Goal: Task Accomplishment & Management: Use online tool/utility

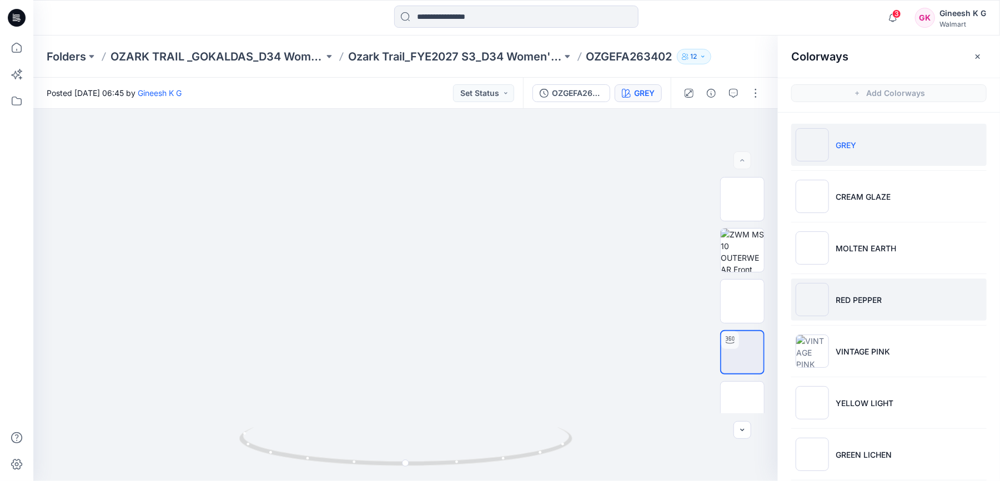
click at [847, 304] on p "RED PEPPER" at bounding box center [859, 300] width 46 height 12
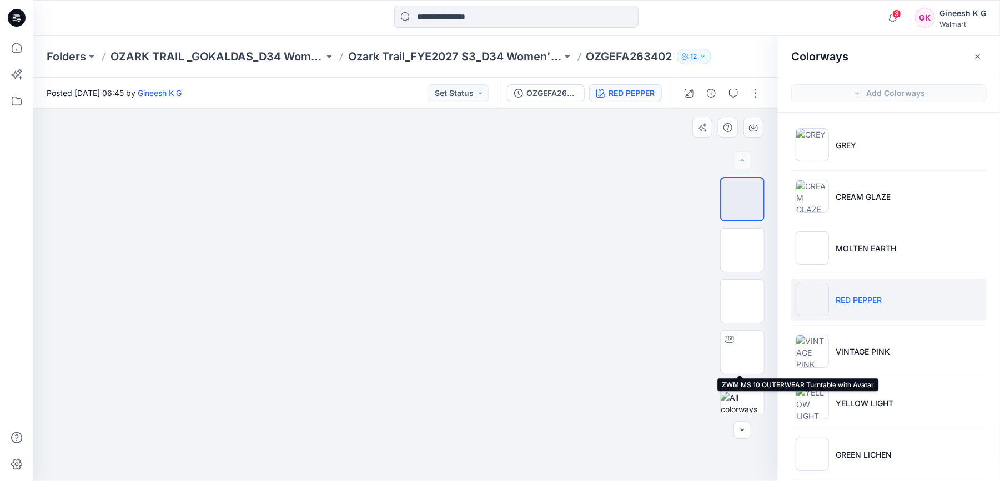
drag, startPoint x: 739, startPoint y: 350, endPoint x: 606, endPoint y: 339, distance: 133.7
click at [742, 353] on img at bounding box center [742, 353] width 0 height 0
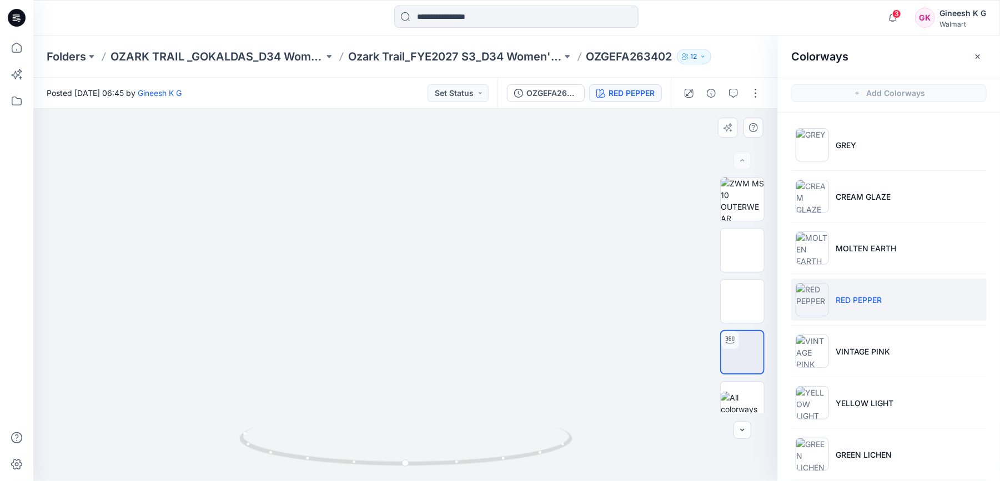
drag, startPoint x: 420, startPoint y: 218, endPoint x: 475, endPoint y: 369, distance: 160.0
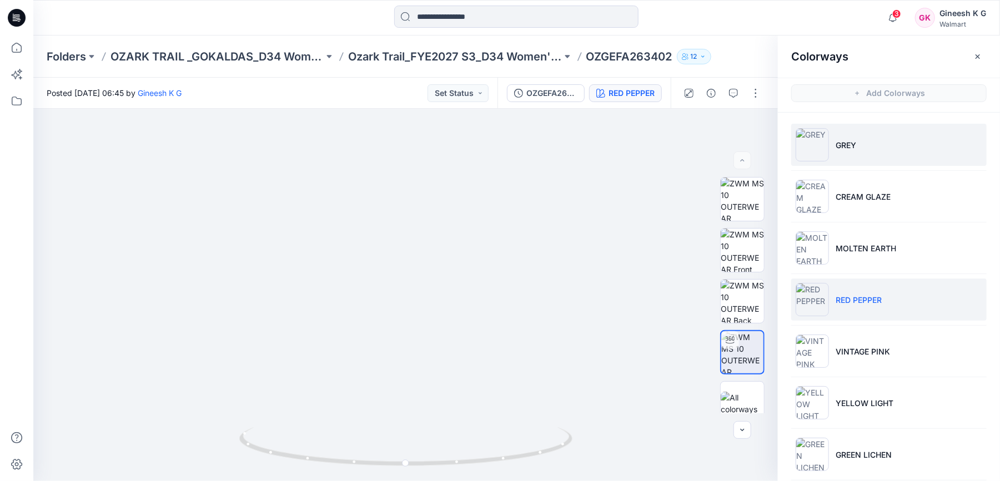
click at [842, 145] on p "GREY" at bounding box center [846, 145] width 21 height 12
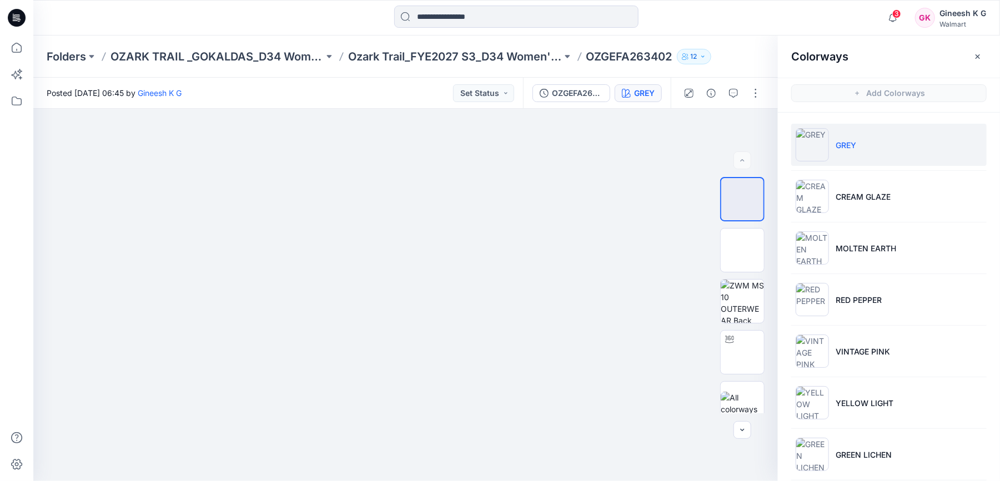
click at [635, 56] on p "OZGEFA263402" at bounding box center [629, 57] width 86 height 16
click at [17, 51] on icon at bounding box center [16, 48] width 24 height 24
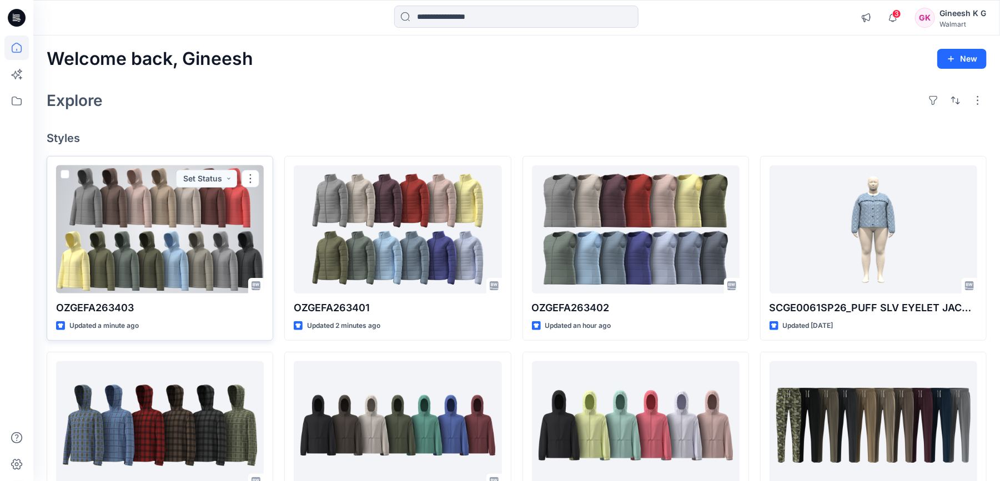
click at [165, 260] on div at bounding box center [160, 229] width 208 height 128
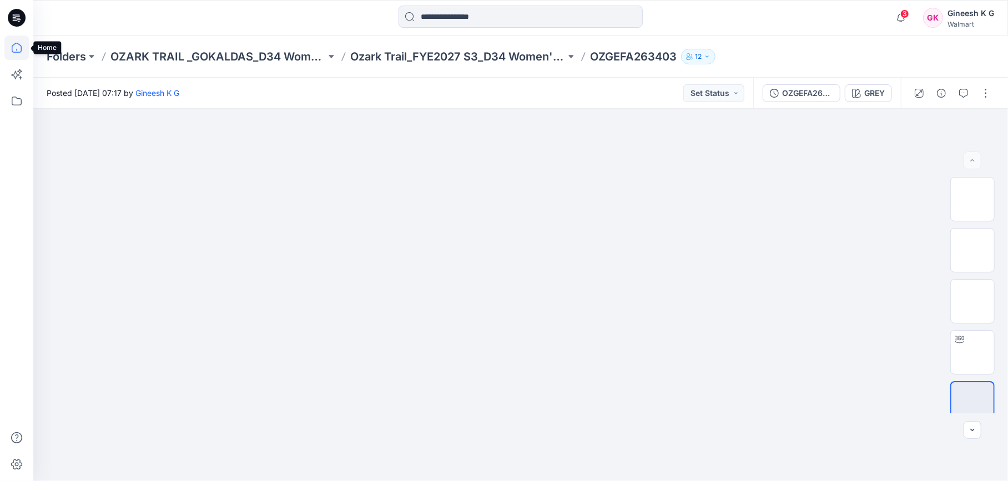
click at [22, 52] on icon at bounding box center [16, 48] width 24 height 24
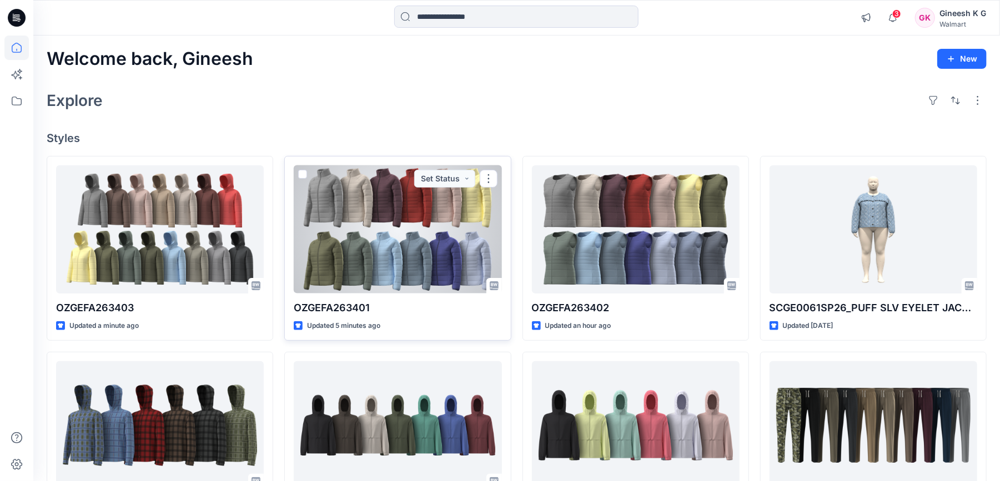
click at [410, 212] on div at bounding box center [398, 229] width 208 height 128
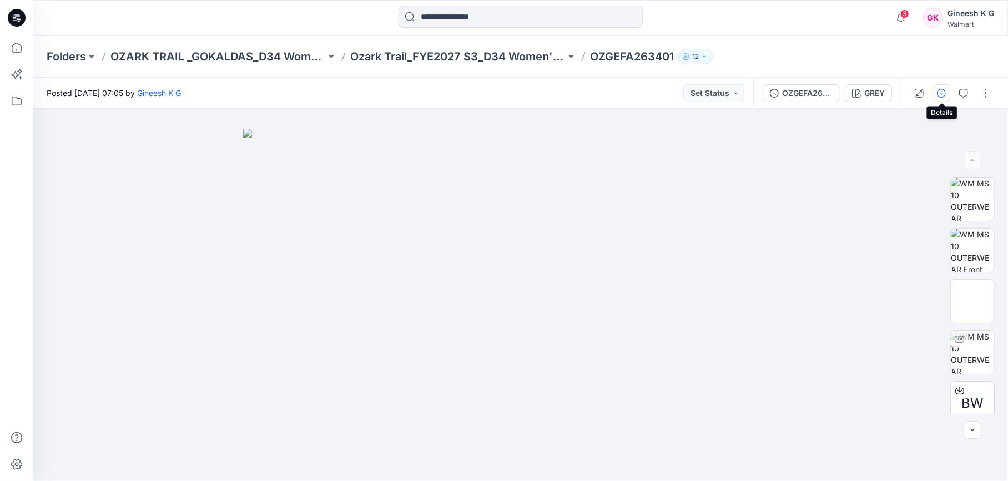
click at [938, 92] on icon "button" at bounding box center [941, 93] width 9 height 9
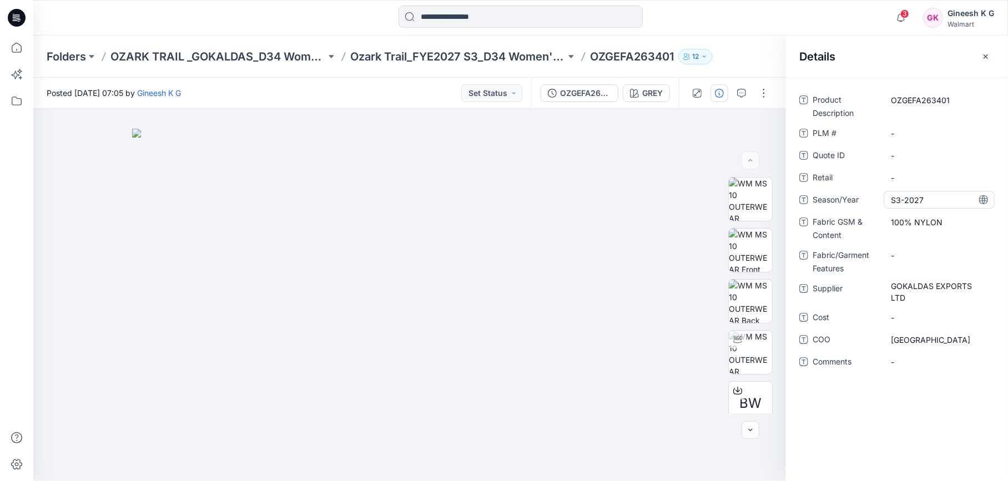
click at [892, 199] on span "S3-2027" at bounding box center [939, 200] width 97 height 12
click at [14, 46] on icon at bounding box center [16, 48] width 24 height 24
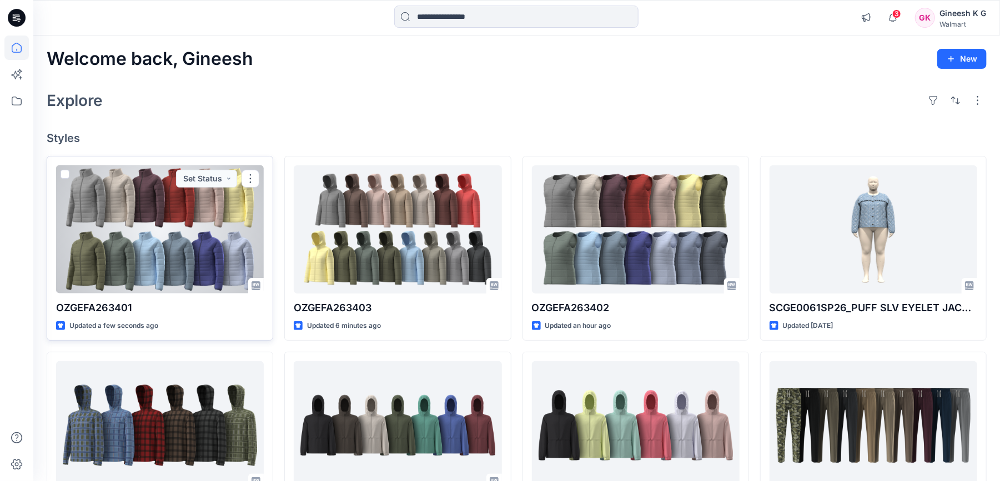
click at [203, 204] on div at bounding box center [160, 229] width 208 height 128
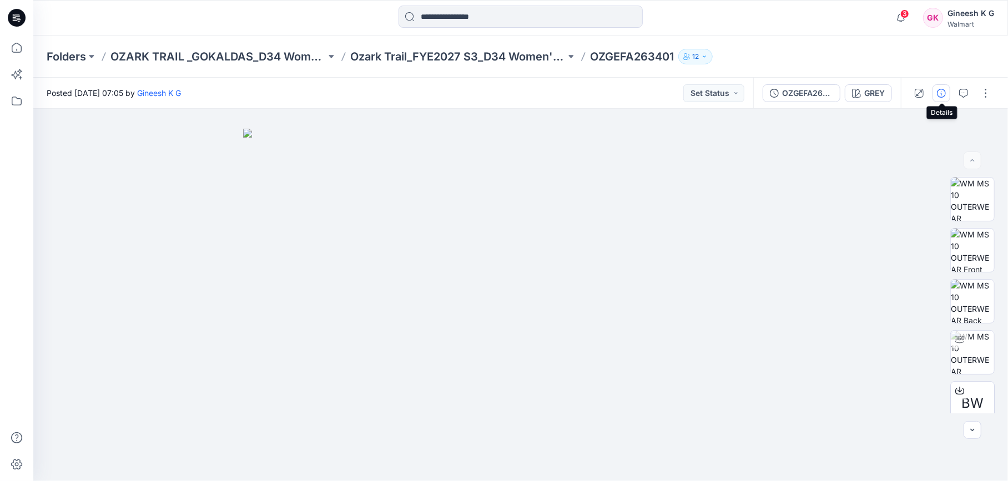
click at [940, 94] on icon "button" at bounding box center [941, 93] width 9 height 9
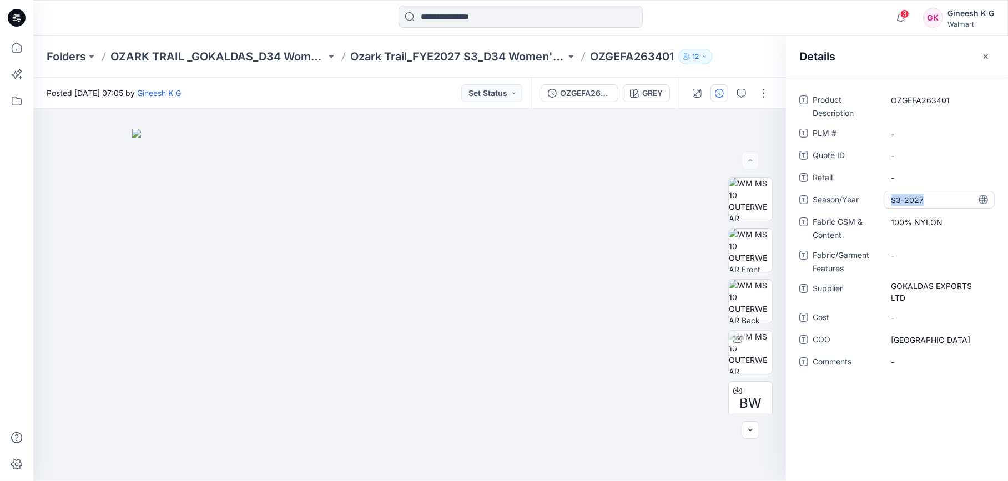
drag, startPoint x: 890, startPoint y: 200, endPoint x: 925, endPoint y: 202, distance: 35.1
click at [925, 202] on div "S3-2027" at bounding box center [939, 200] width 111 height 18
drag, startPoint x: 925, startPoint y: 198, endPoint x: 892, endPoint y: 202, distance: 32.4
click at [892, 202] on span "S3-2027" at bounding box center [939, 200] width 97 height 12
drag, startPoint x: 910, startPoint y: 200, endPoint x: 883, endPoint y: 203, distance: 26.9
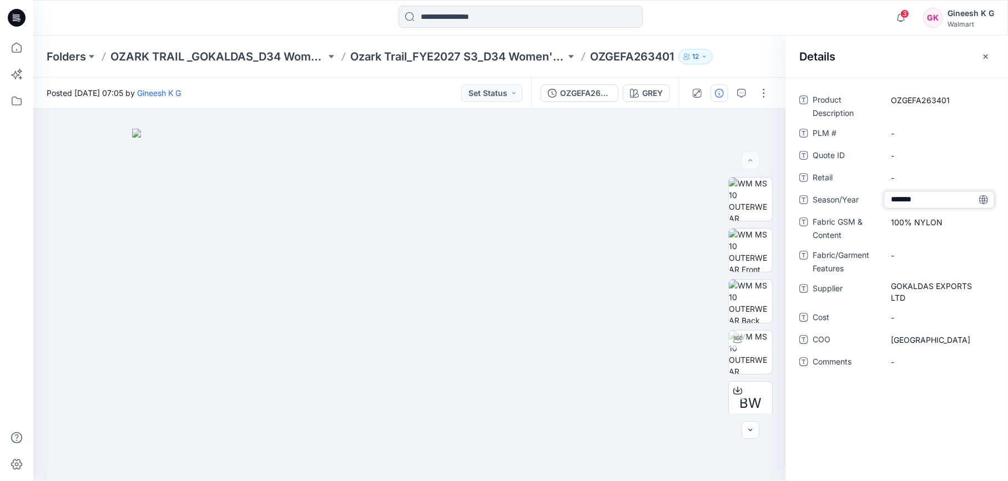
click at [883, 203] on div "Season/Year *******" at bounding box center [897, 200] width 195 height 18
drag, startPoint x: 891, startPoint y: 284, endPoint x: 904, endPoint y: 297, distance: 18.8
click at [904, 297] on div "GOKALDAS EXPORTS LTD" at bounding box center [939, 292] width 111 height 24
drag, startPoint x: 892, startPoint y: 288, endPoint x: 910, endPoint y: 301, distance: 22.7
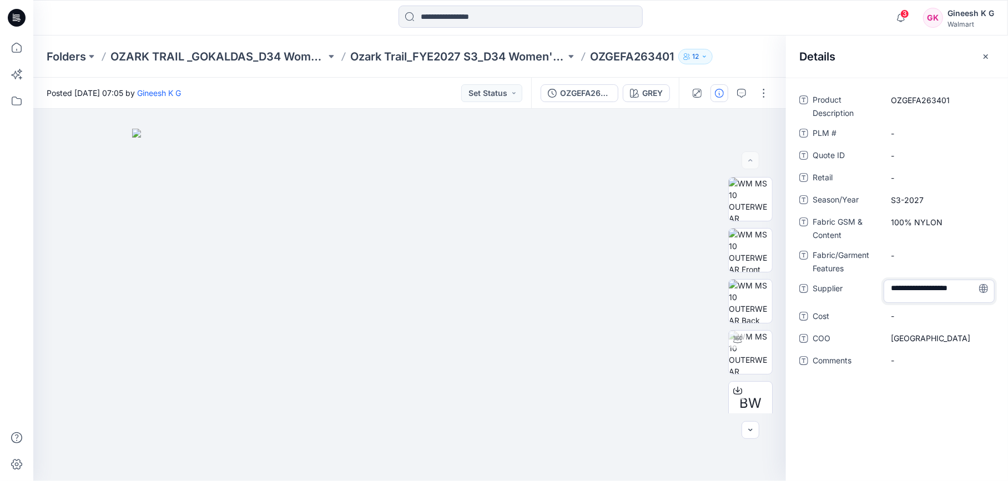
click at [910, 301] on textarea "**********" at bounding box center [939, 291] width 111 height 23
drag, startPoint x: 891, startPoint y: 222, endPoint x: 939, endPoint y: 221, distance: 48.3
click at [939, 221] on div "100% NYLON" at bounding box center [939, 222] width 111 height 18
drag, startPoint x: 944, startPoint y: 222, endPoint x: 892, endPoint y: 224, distance: 52.2
click at [892, 224] on textarea "**********" at bounding box center [939, 222] width 111 height 18
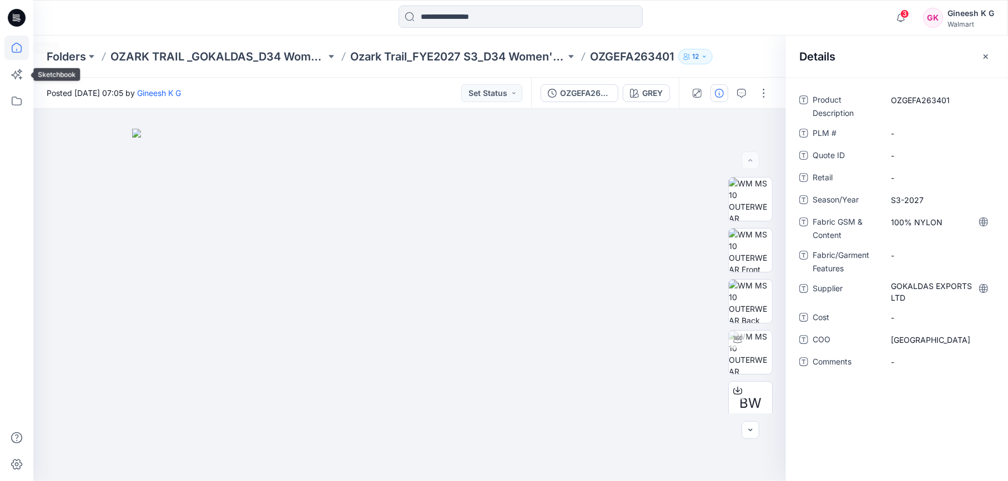
click at [14, 49] on icon at bounding box center [16, 48] width 24 height 24
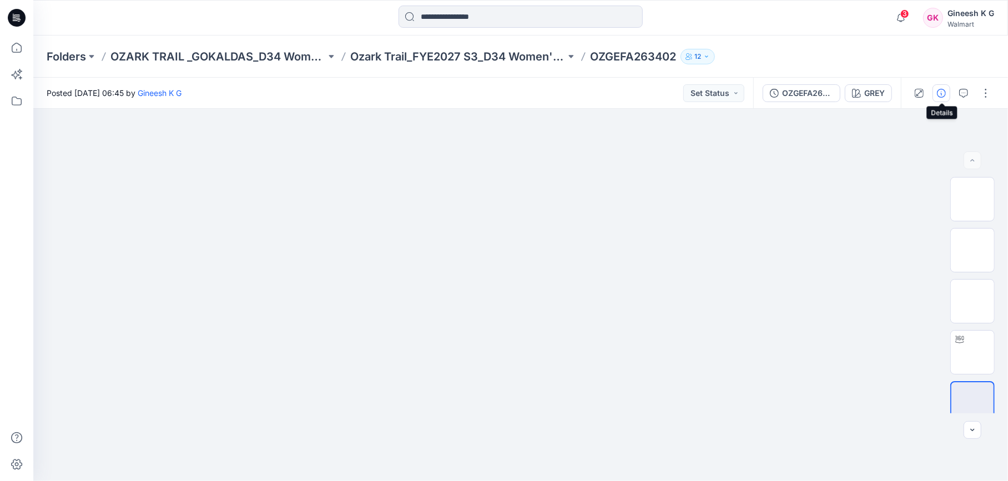
click at [938, 92] on icon "button" at bounding box center [941, 93] width 9 height 9
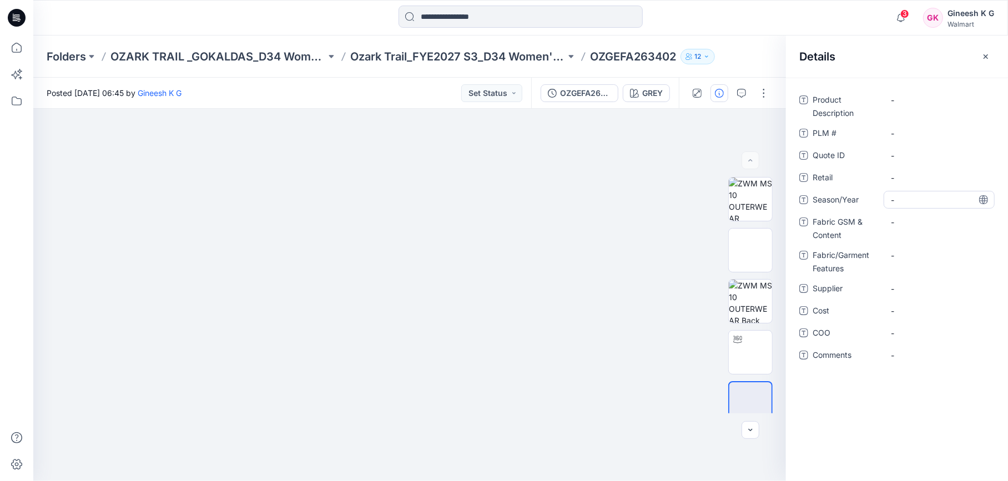
click at [910, 203] on span "-" at bounding box center [939, 200] width 97 height 12
click at [910, 200] on textarea at bounding box center [939, 200] width 111 height 18
click at [898, 199] on span "-" at bounding box center [939, 200] width 97 height 12
type textarea "*******"
click at [911, 220] on Content "-" at bounding box center [939, 223] width 97 height 12
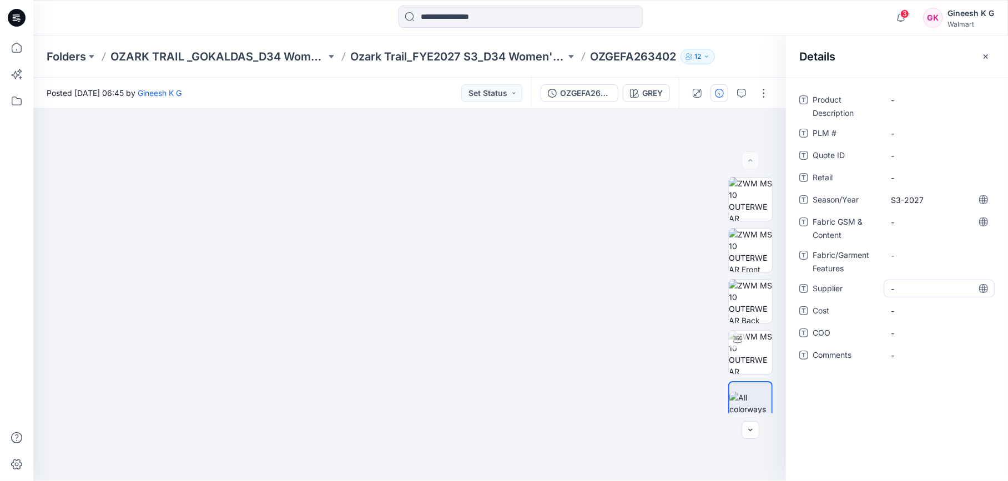
click at [898, 289] on span "-" at bounding box center [939, 289] width 97 height 12
type textarea "**********"
click at [907, 309] on div "-" at bounding box center [939, 311] width 111 height 18
click at [902, 340] on span "-" at bounding box center [939, 340] width 97 height 12
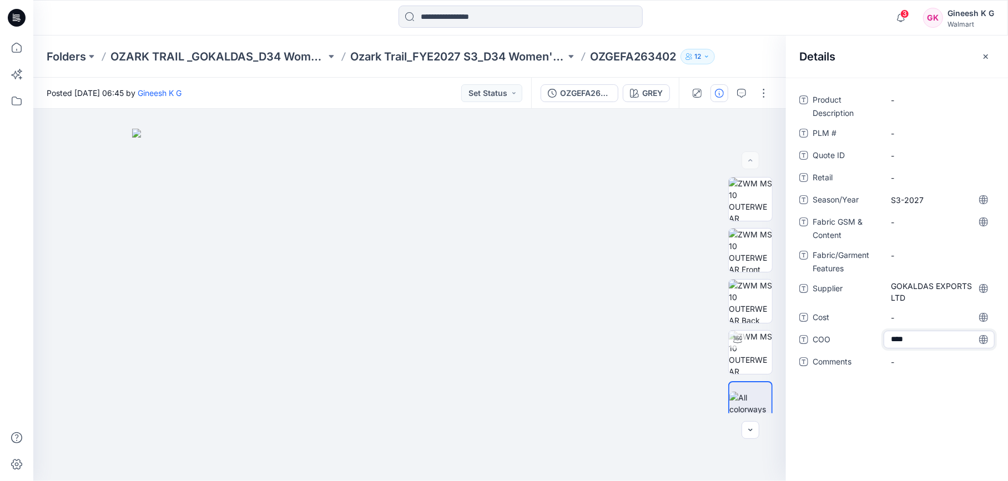
type textarea "*****"
click at [868, 408] on div "Product Description - PLM # - Quote ID - Retail - Season/Year S3-2027 Fabric GS…" at bounding box center [897, 280] width 222 height 404
click at [899, 224] on Content "-" at bounding box center [939, 223] width 97 height 12
type textarea "**********"
click at [902, 253] on Features "-" at bounding box center [939, 256] width 97 height 12
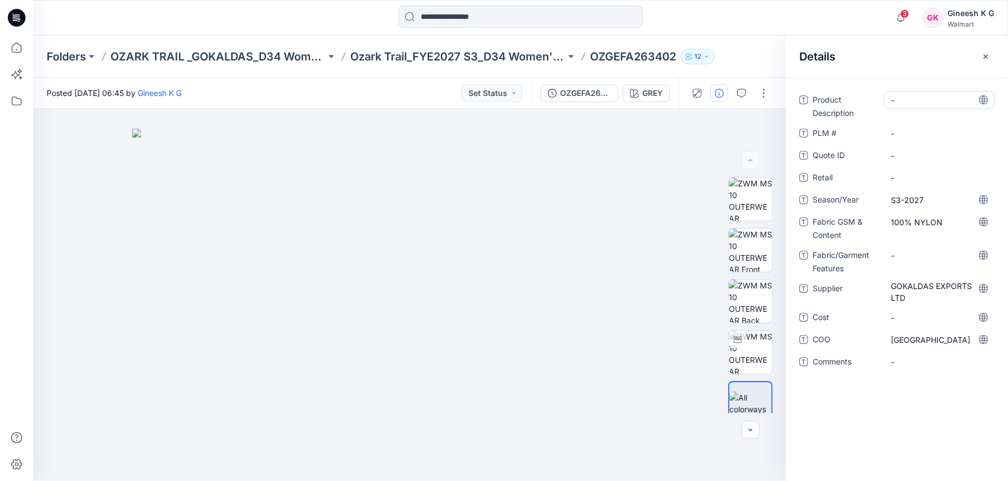
click at [911, 101] on Description "-" at bounding box center [939, 100] width 97 height 12
type textarea "**********"
click at [905, 132] on \ "-" at bounding box center [939, 134] width 97 height 12
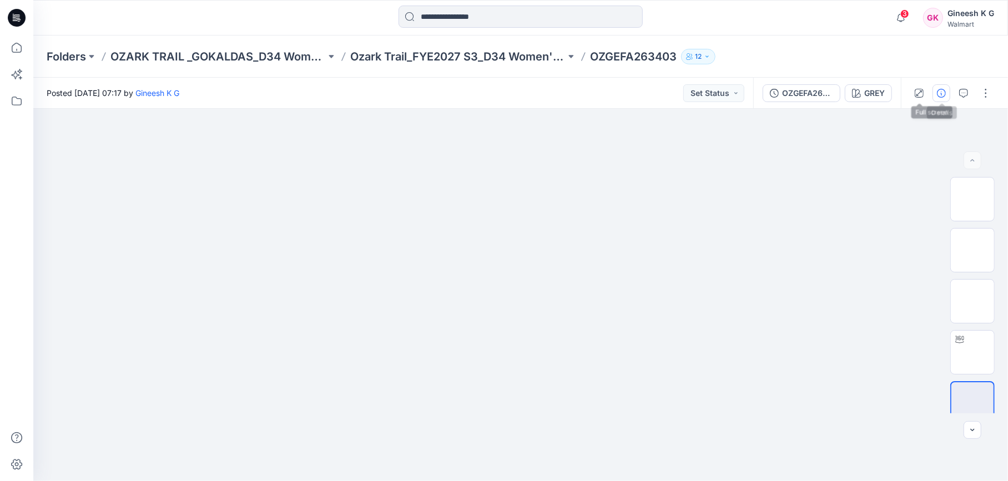
click at [941, 93] on icon "button" at bounding box center [941, 93] width 9 height 9
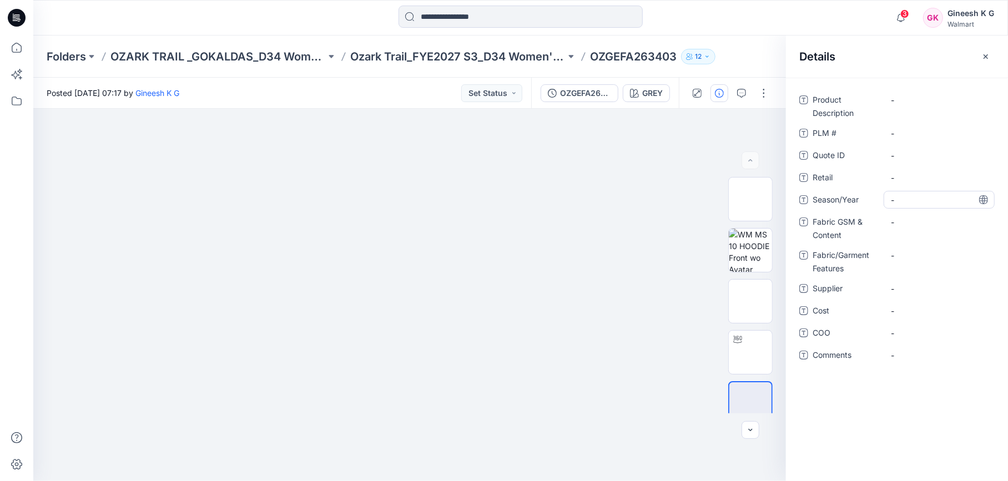
click at [912, 200] on span "-" at bounding box center [939, 200] width 97 height 12
type textarea "*******"
click at [907, 220] on Content "-" at bounding box center [939, 223] width 97 height 12
click at [905, 289] on span "-" at bounding box center [939, 289] width 97 height 12
type textarea "**********"
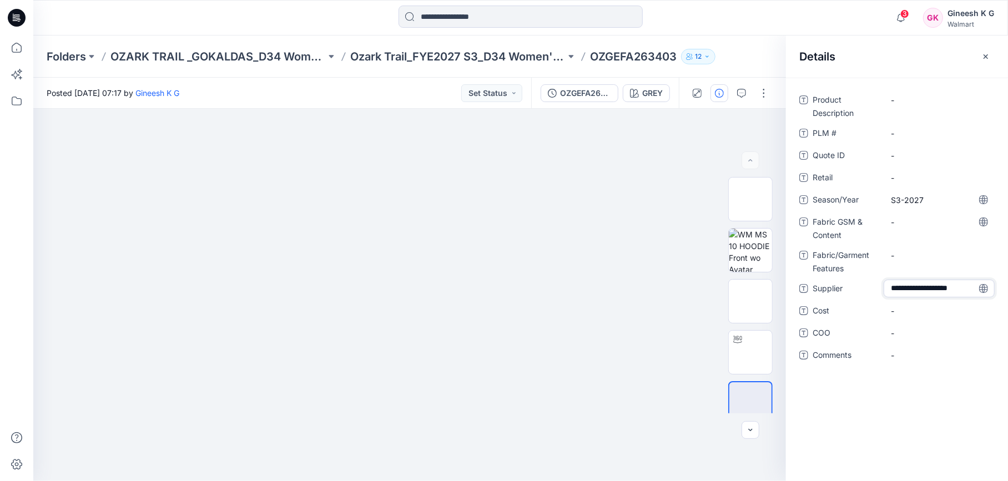
scroll to position [7, 0]
click at [909, 312] on span "-" at bounding box center [939, 311] width 97 height 12
click at [902, 339] on span "-" at bounding box center [939, 340] width 97 height 12
type textarea "*****"
click at [917, 368] on div "-" at bounding box center [939, 362] width 111 height 18
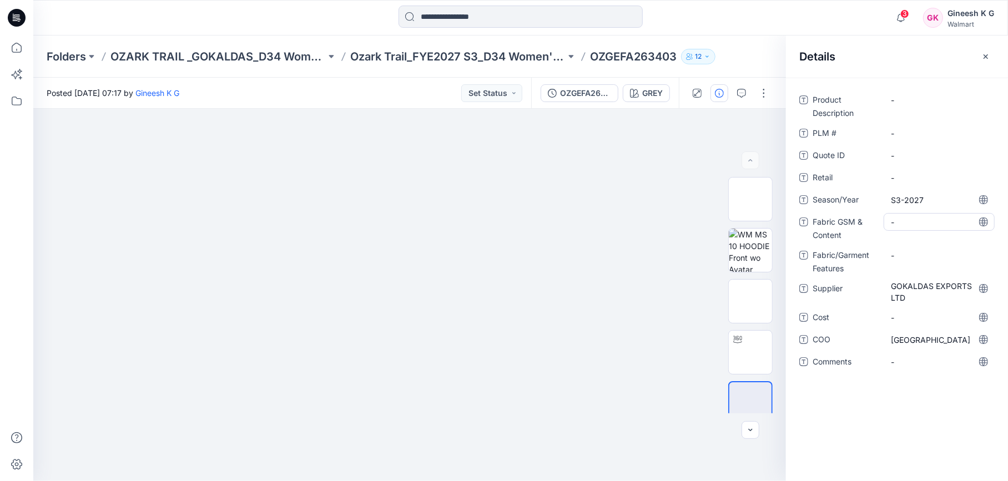
click at [902, 226] on Content "-" at bounding box center [939, 223] width 97 height 12
type textarea "**********"
click at [915, 257] on Features "-" at bounding box center [939, 256] width 97 height 12
click at [915, 97] on Description "-" at bounding box center [939, 100] width 97 height 12
type textarea "**********"
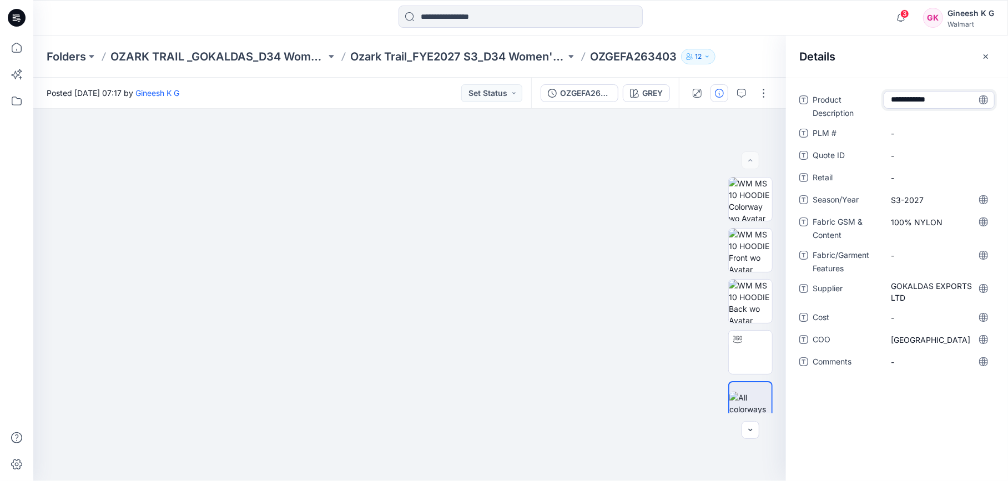
drag, startPoint x: 908, startPoint y: 130, endPoint x: 935, endPoint y: 145, distance: 31.1
click at [908, 130] on \ "-" at bounding box center [939, 134] width 97 height 12
